Goal: Information Seeking & Learning: Find specific fact

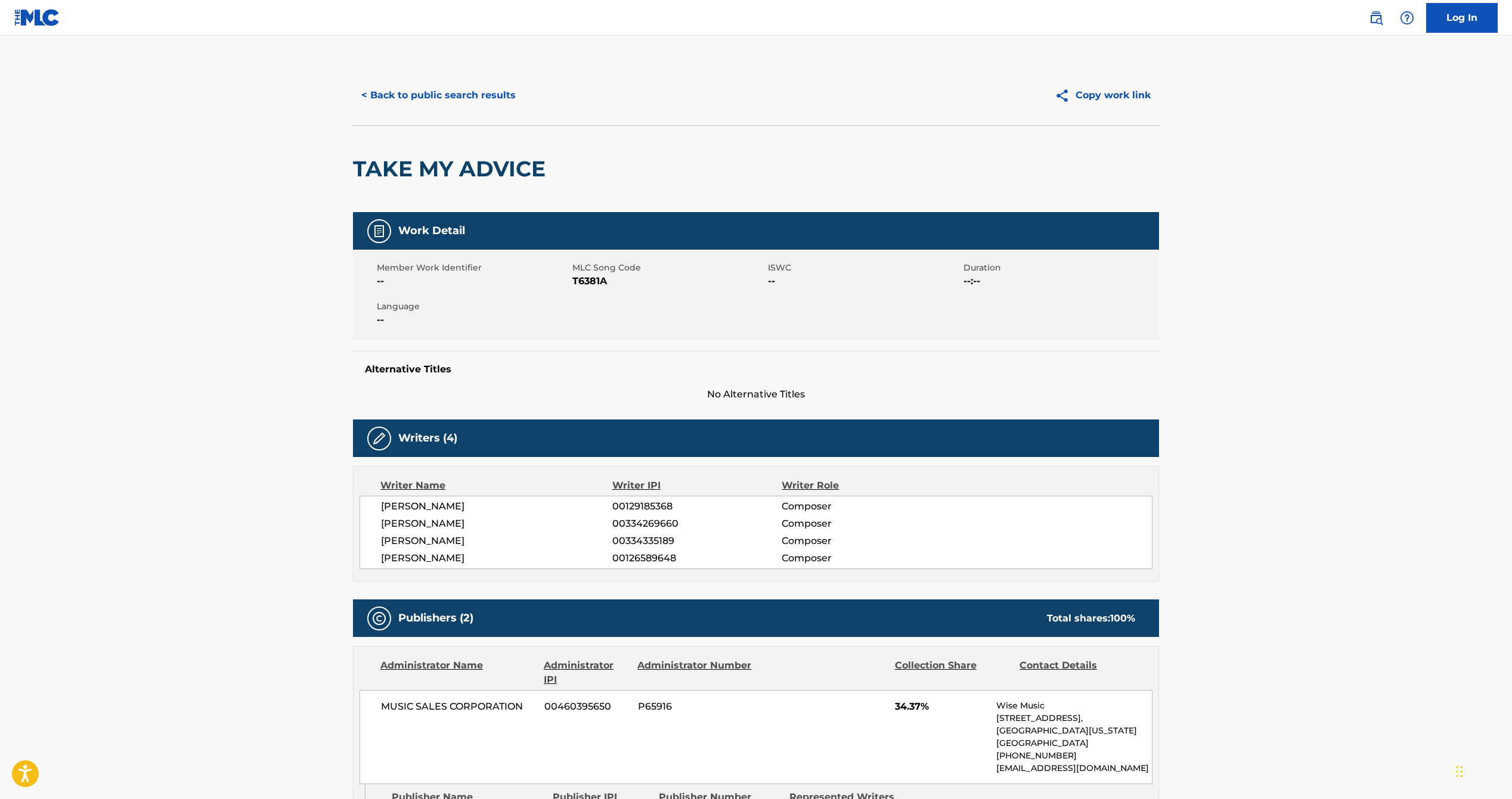
click at [477, 97] on button "< Back to public search results" at bounding box center [439, 95] width 171 height 30
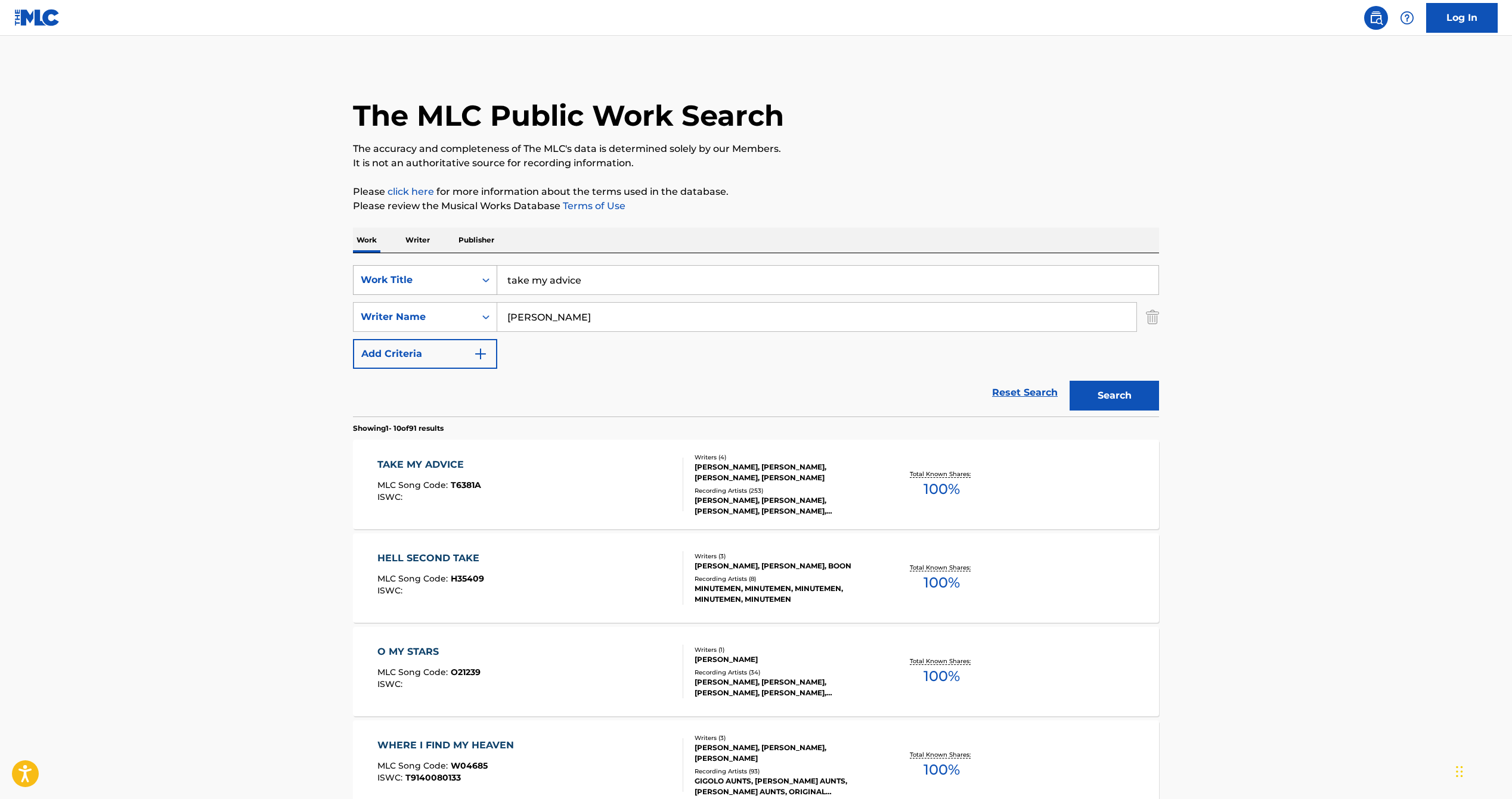
drag, startPoint x: 594, startPoint y: 283, endPoint x: 398, endPoint y: 271, distance: 196.4
click at [413, 274] on div "SearchWithCriteria6ac03432-85c0-43d0-a121-539656bae817 Work Title take my advice" at bounding box center [756, 280] width 806 height 30
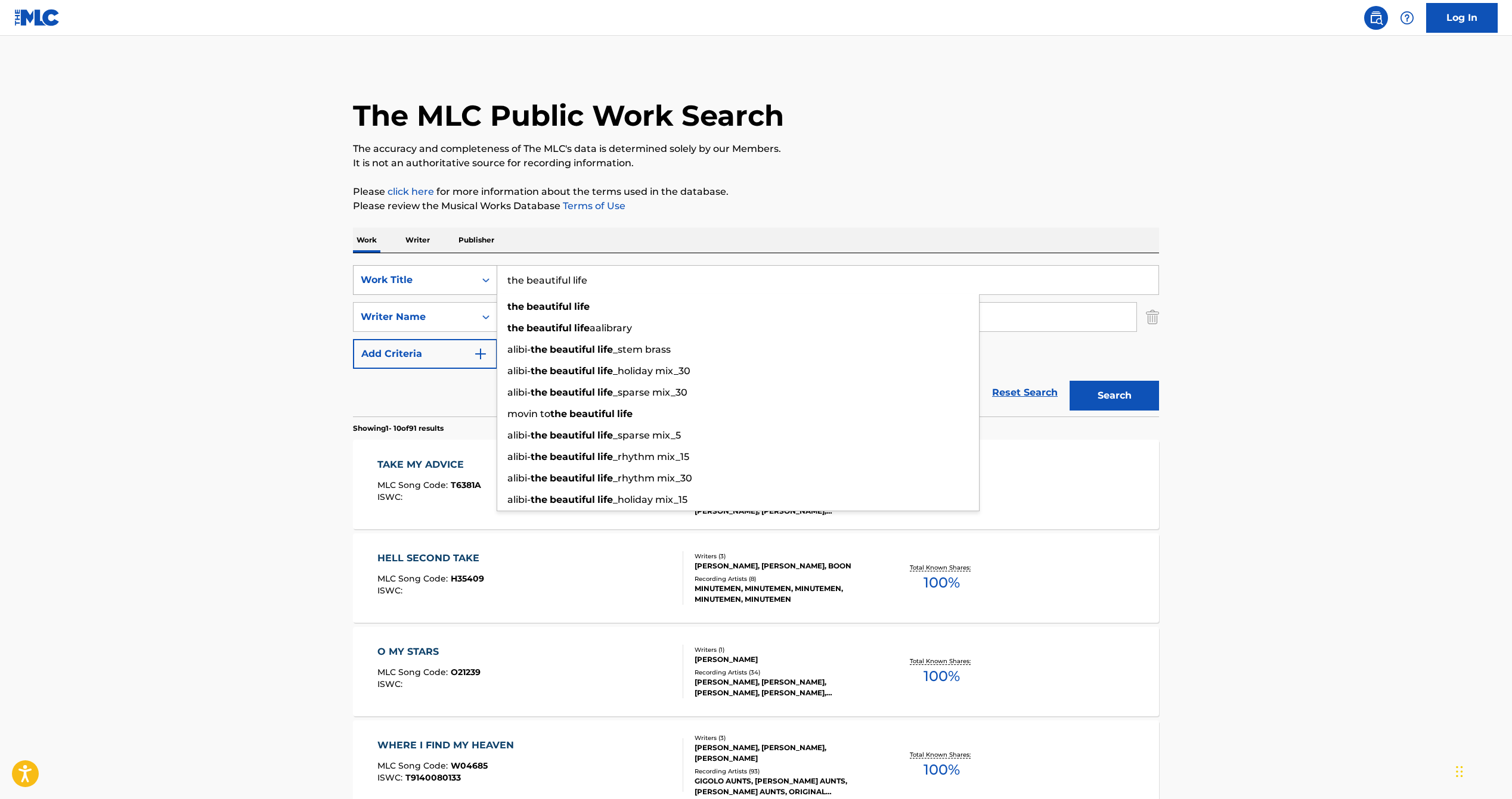
type input "the beautiful life"
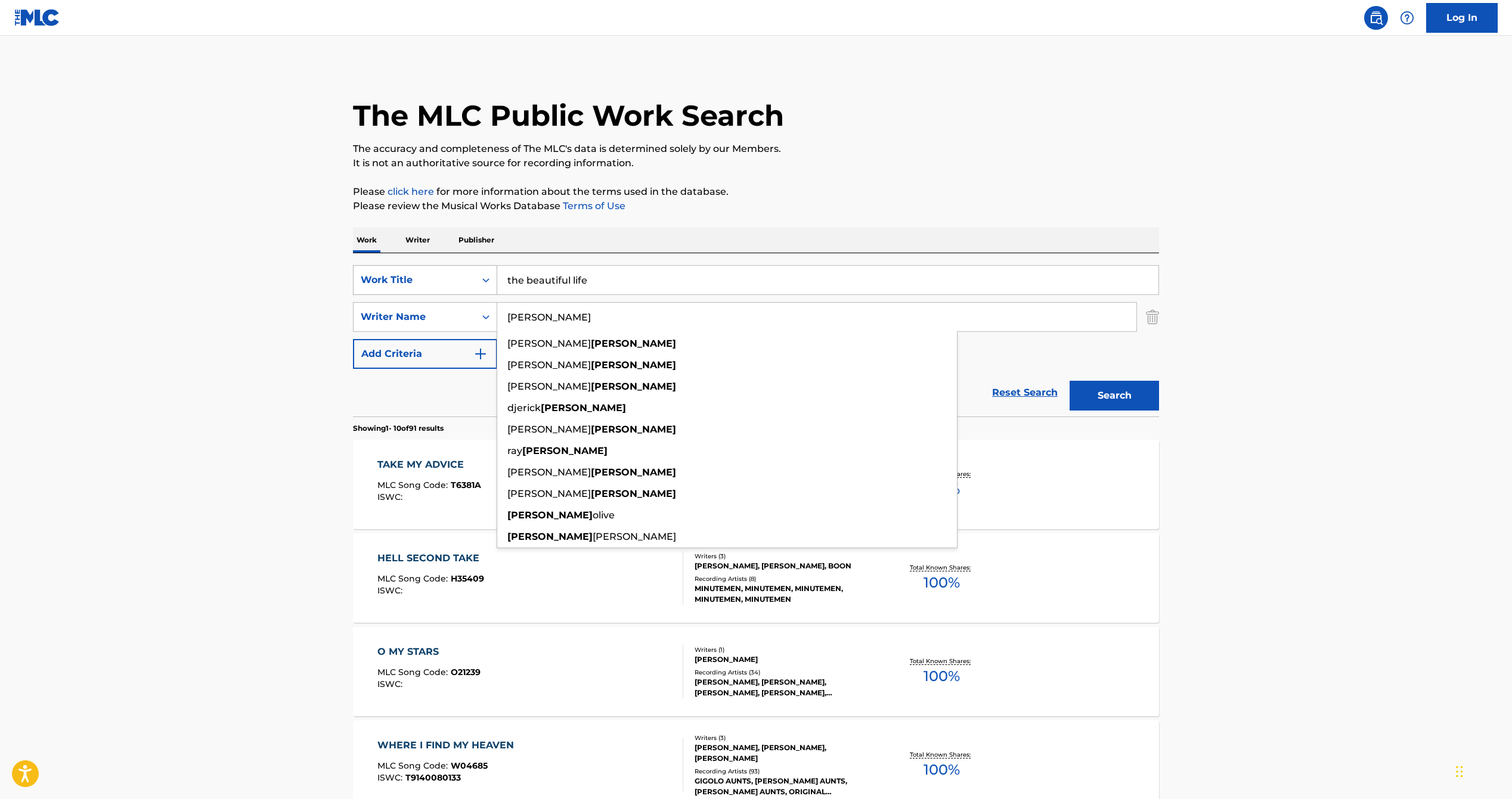
drag, startPoint x: 566, startPoint y: 323, endPoint x: 391, endPoint y: 293, distance: 177.6
click at [391, 293] on div "SearchWithCriteria6ac03432-85c0-43d0-a121-539656bae817 Work Title the beautiful…" at bounding box center [756, 317] width 806 height 103
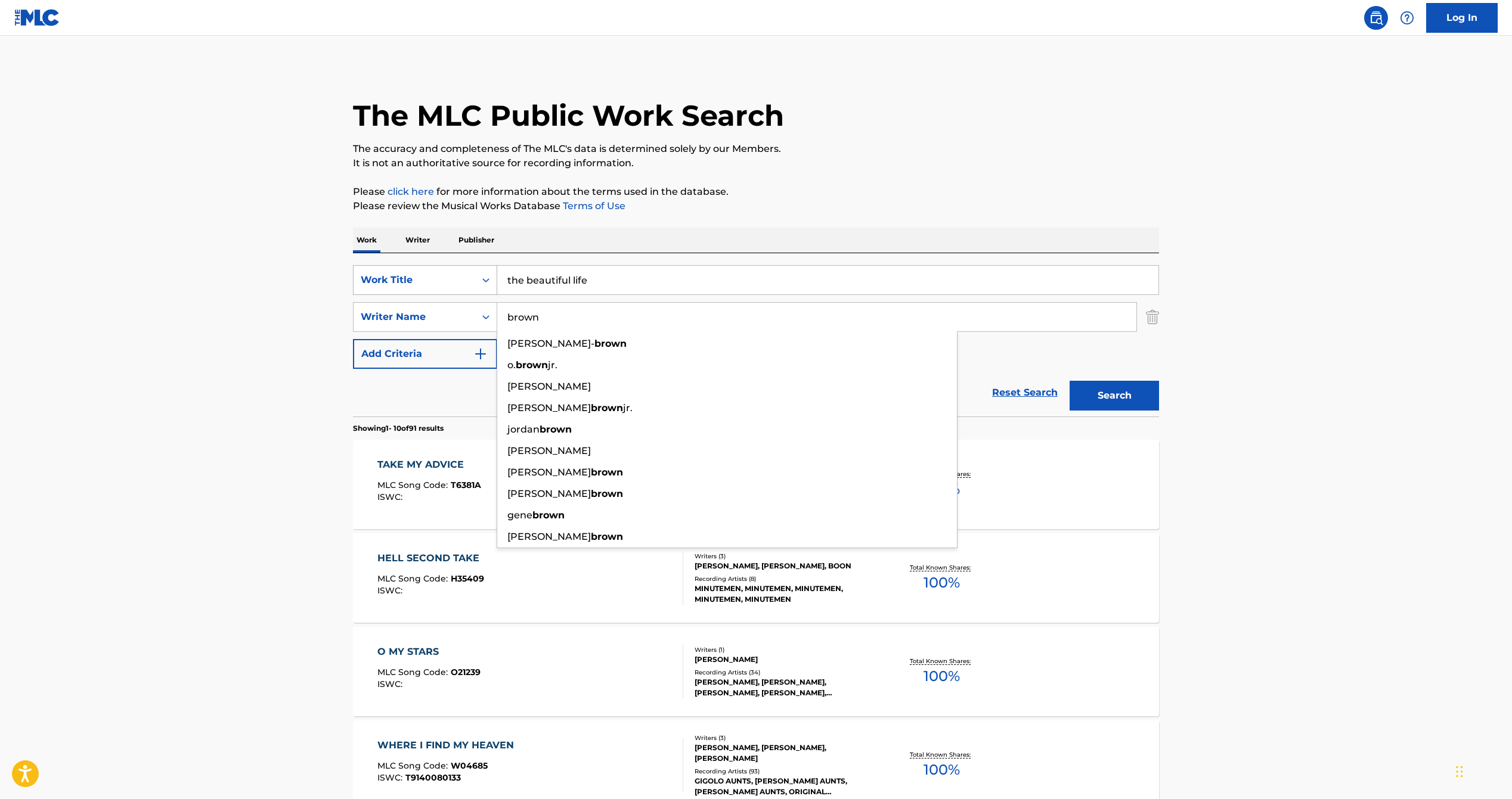
type input "brown"
click at [1070, 381] on button "Search" at bounding box center [1114, 396] width 89 height 30
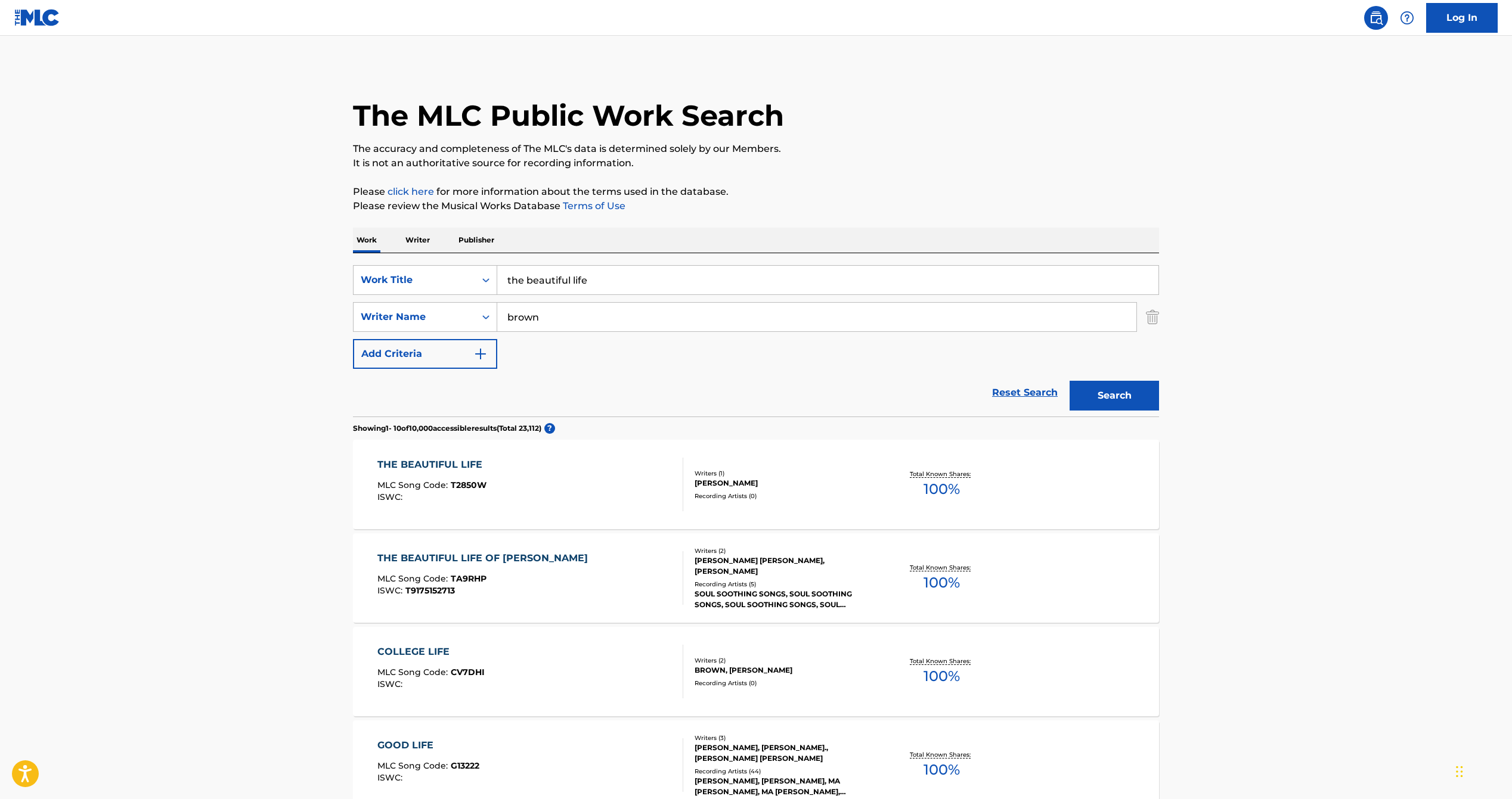
click at [936, 495] on span "100 %" at bounding box center [942, 489] width 36 height 22
